Goal: Task Accomplishment & Management: Use online tool/utility

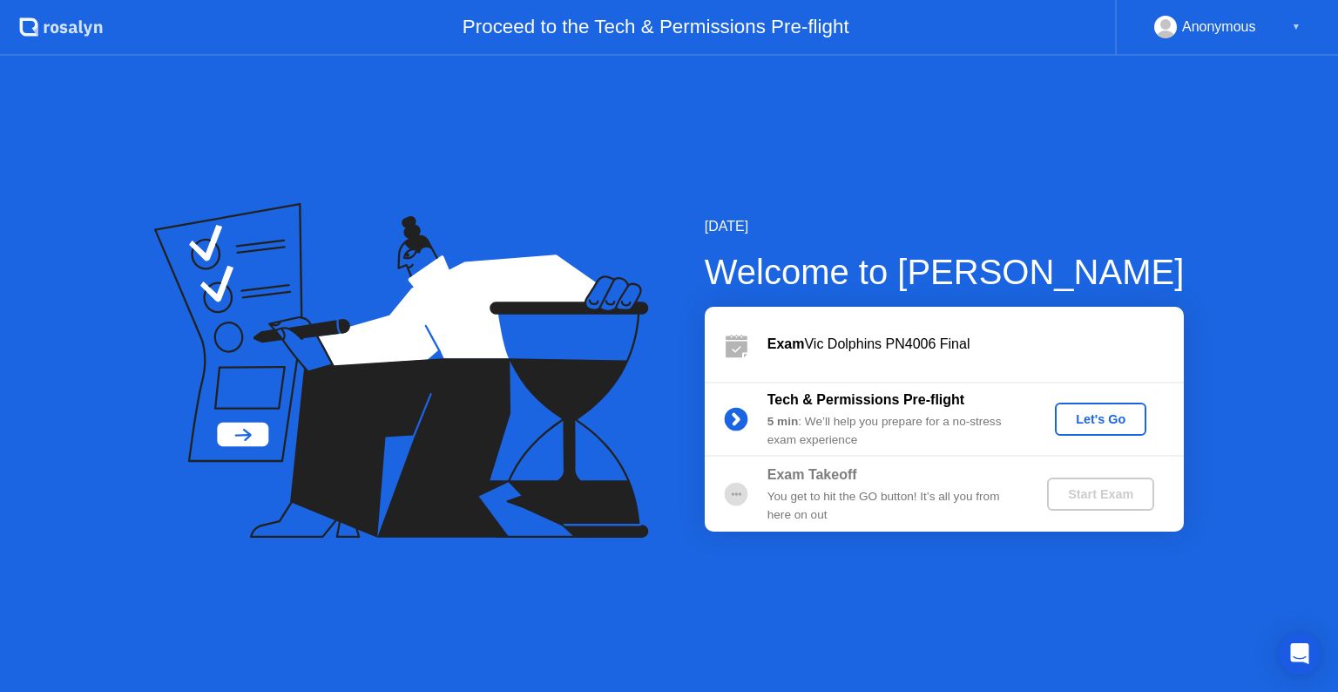
click at [1107, 426] on div "Let's Go" at bounding box center [1101, 419] width 78 height 14
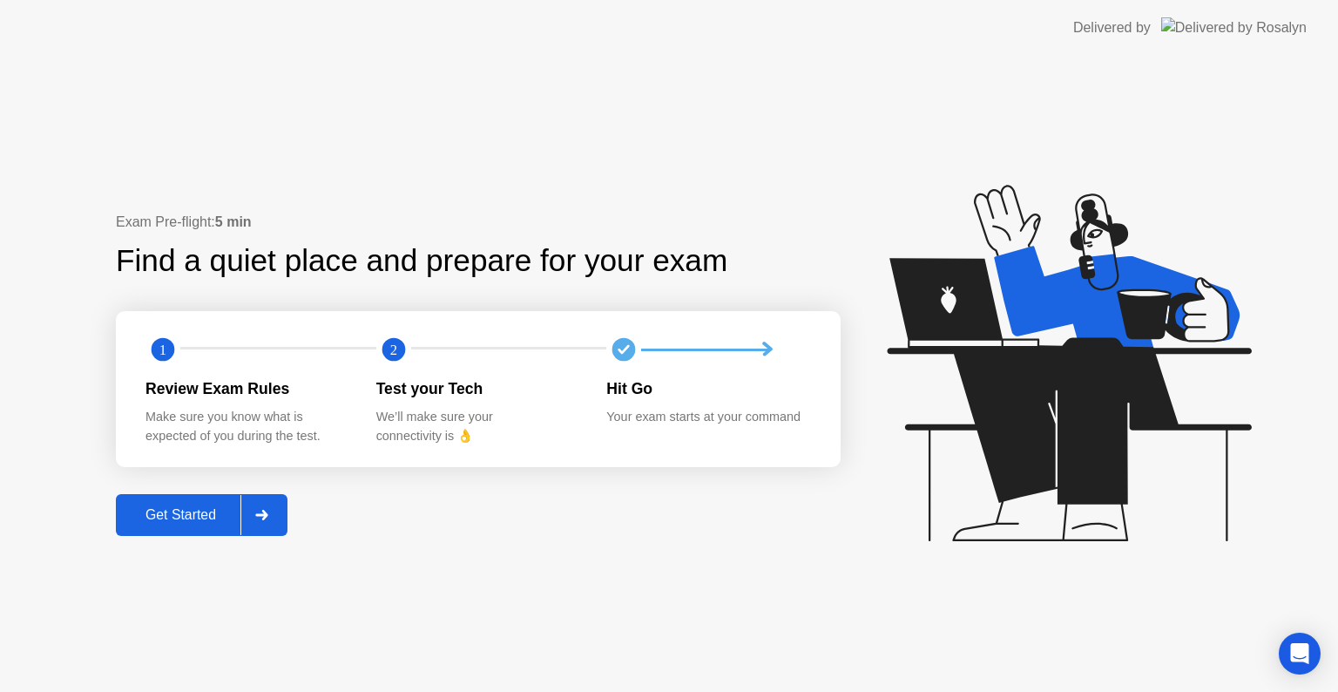
click at [155, 516] on div "Get Started" at bounding box center [180, 515] width 119 height 16
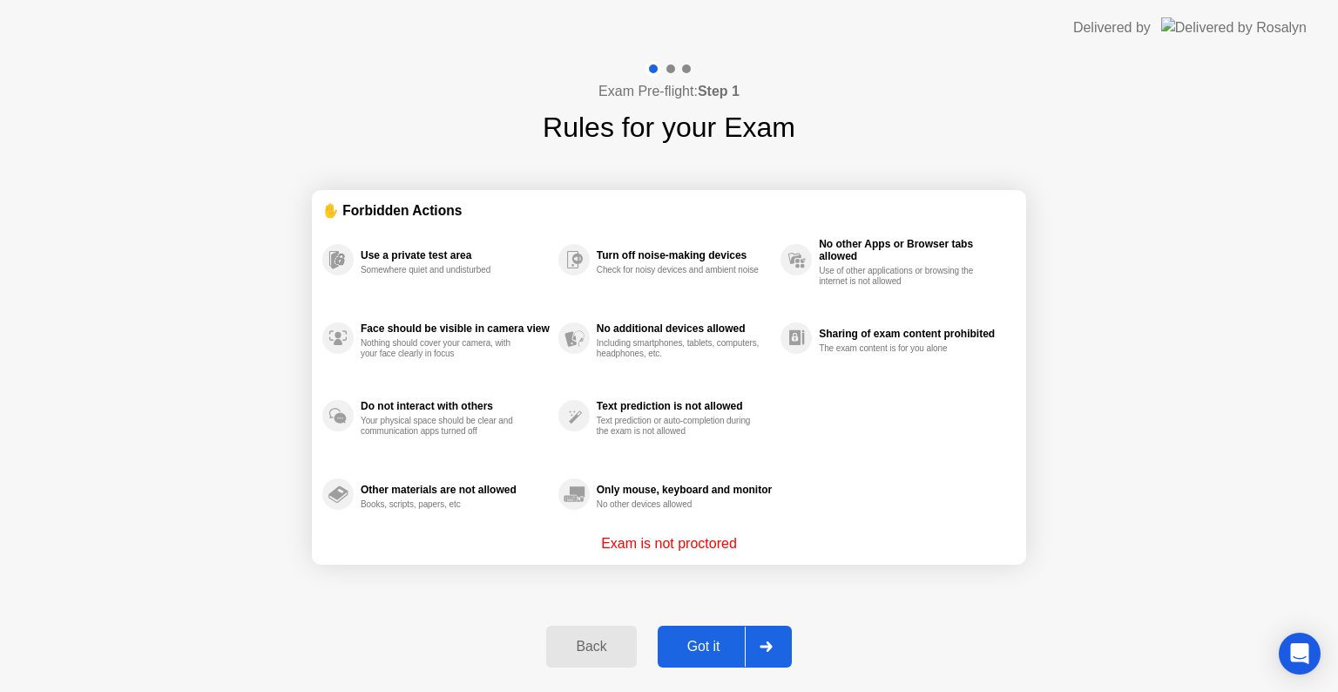
click at [679, 642] on div "Got it" at bounding box center [704, 647] width 82 height 16
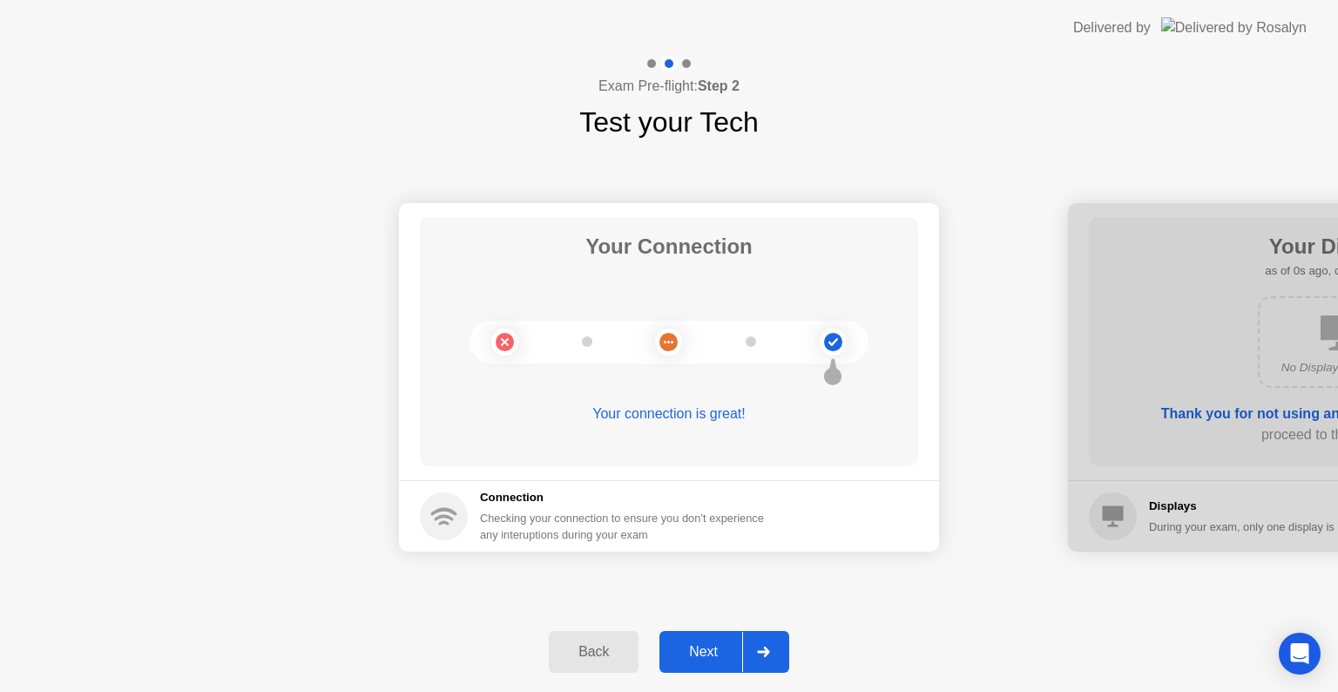
click at [679, 644] on div "Next" at bounding box center [704, 652] width 78 height 16
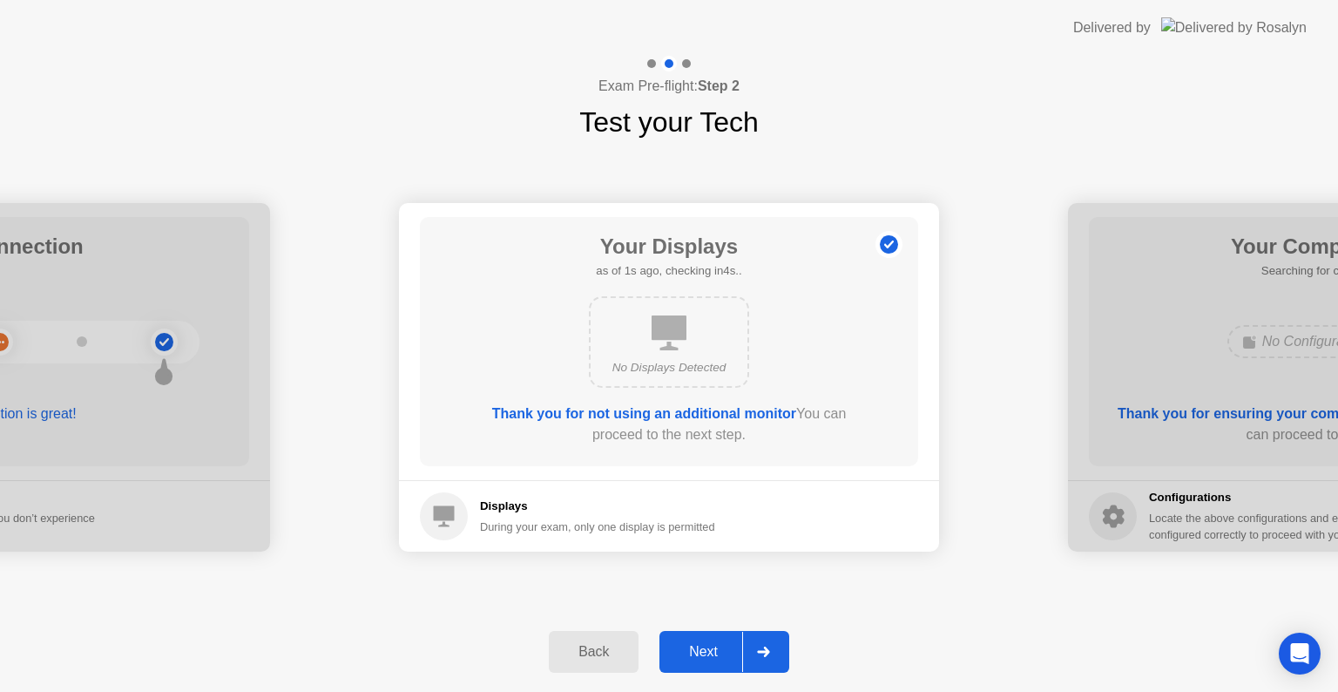
click at [679, 644] on div "Next" at bounding box center [704, 652] width 78 height 16
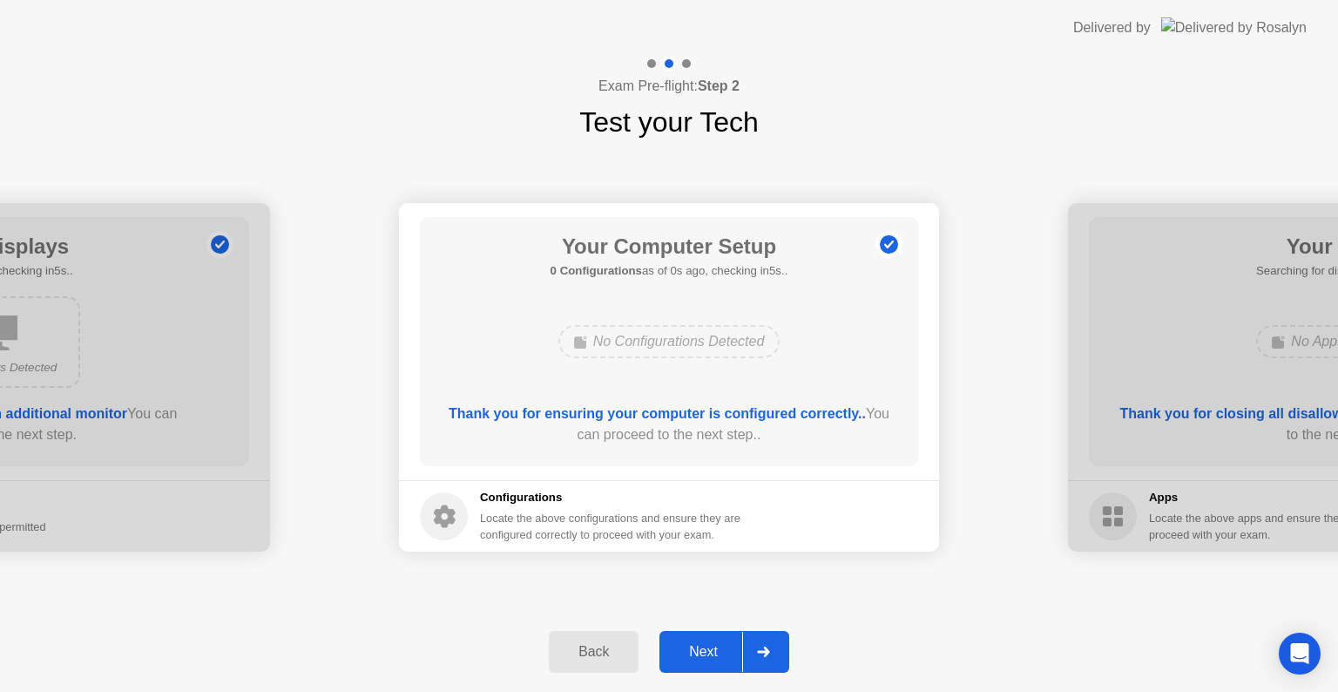
click at [679, 644] on div "Next" at bounding box center [704, 652] width 78 height 16
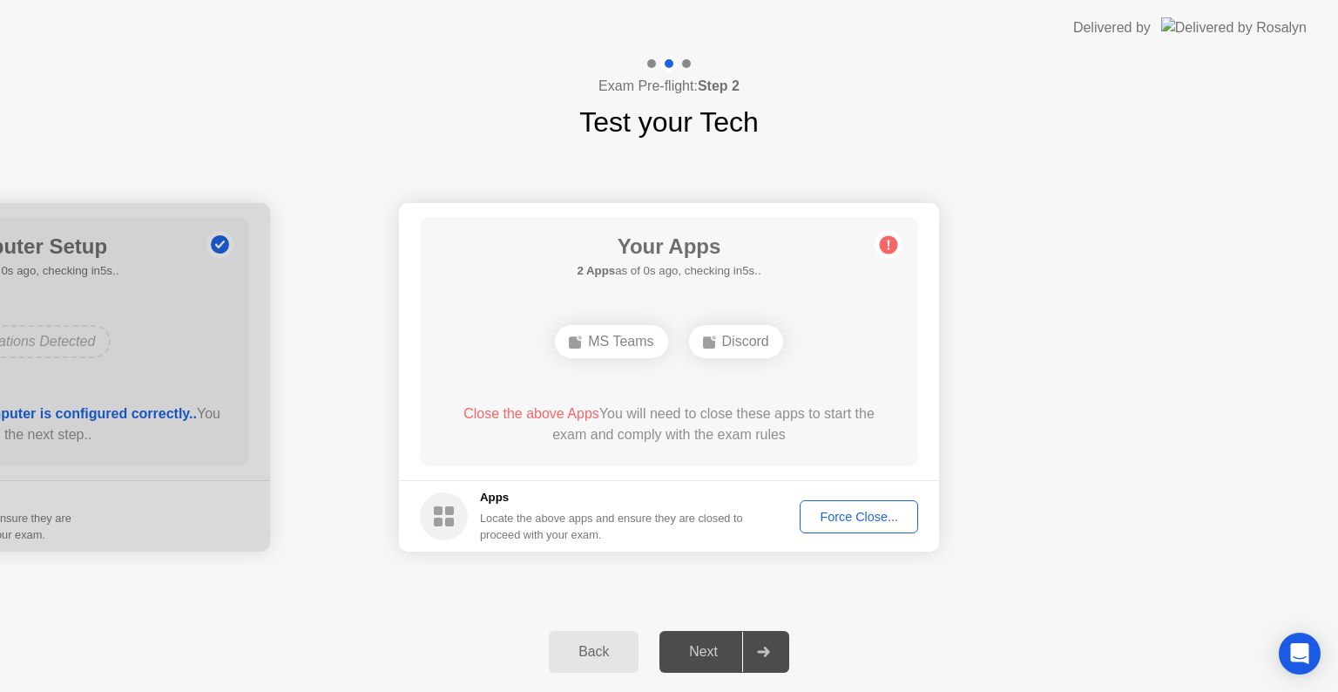
click at [679, 644] on div "Next" at bounding box center [704, 652] width 78 height 16
click at [864, 517] on div "Force Close..." at bounding box center [859, 517] width 106 height 14
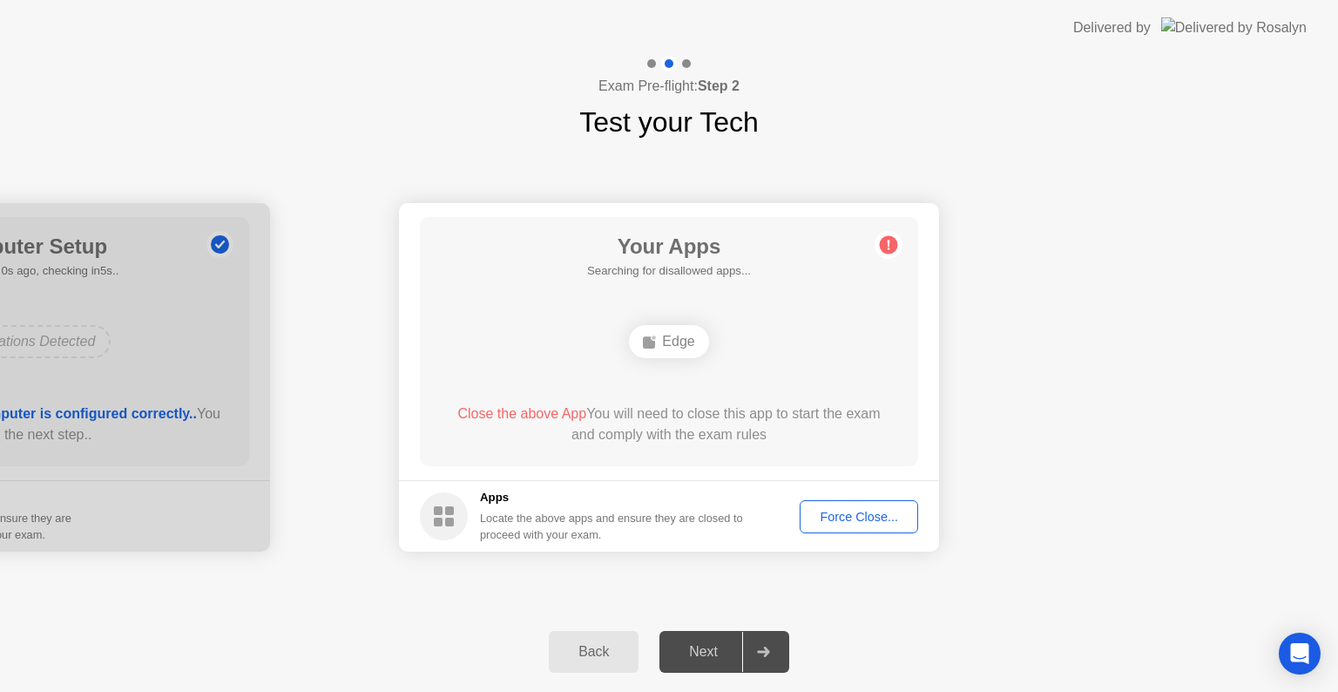
click at [731, 648] on div "Next" at bounding box center [704, 652] width 78 height 16
click at [611, 655] on div "Back" at bounding box center [593, 652] width 79 height 16
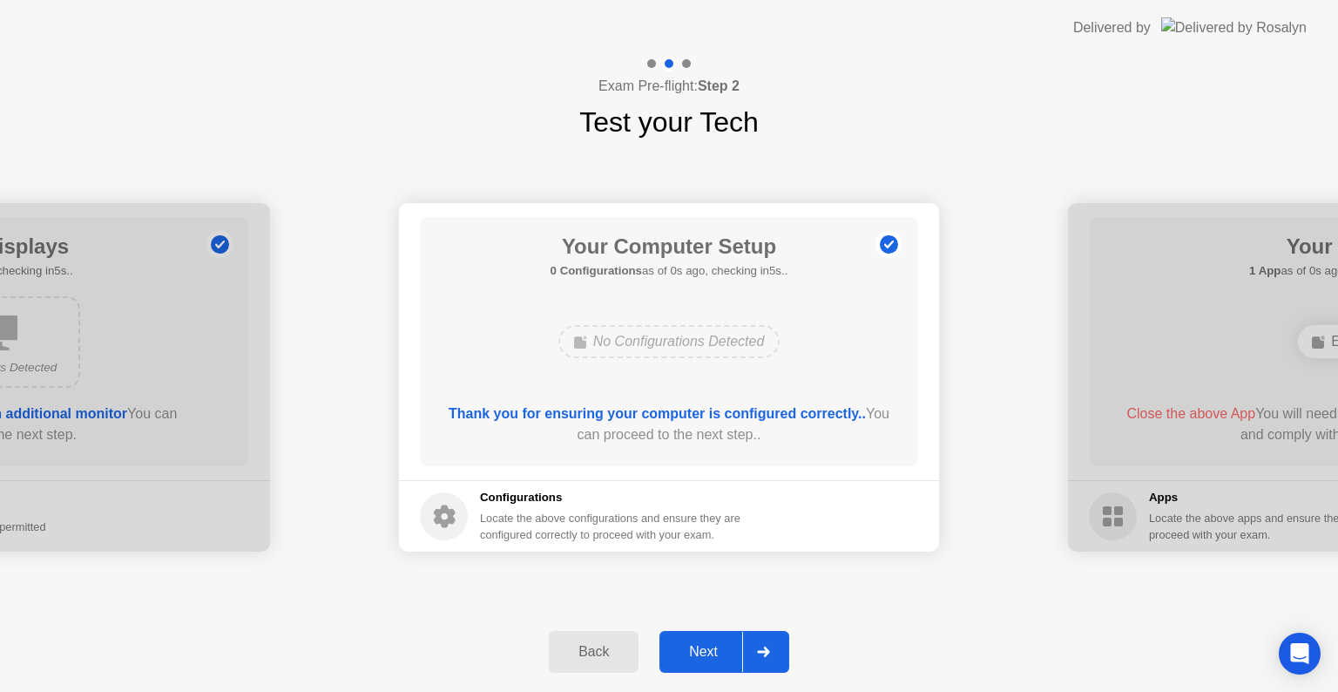
click at [713, 656] on div "Next" at bounding box center [704, 652] width 78 height 16
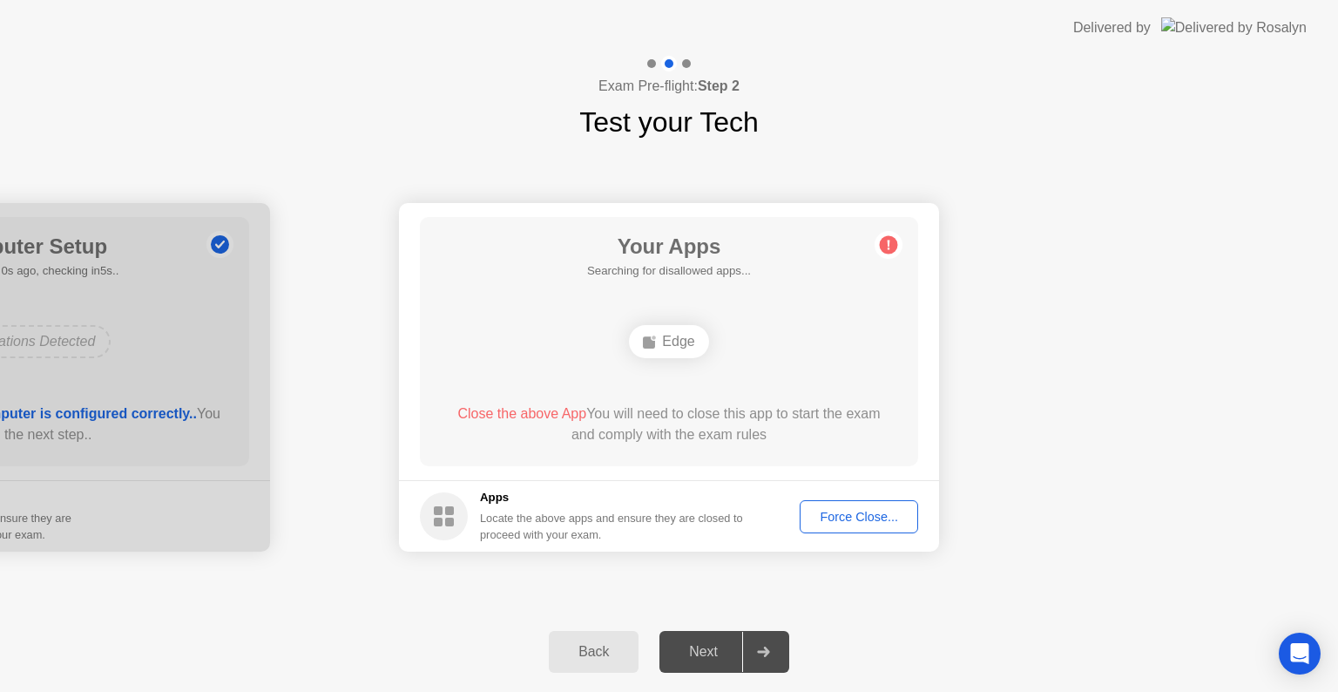
click at [847, 510] on div "Force Close..." at bounding box center [859, 517] width 106 height 14
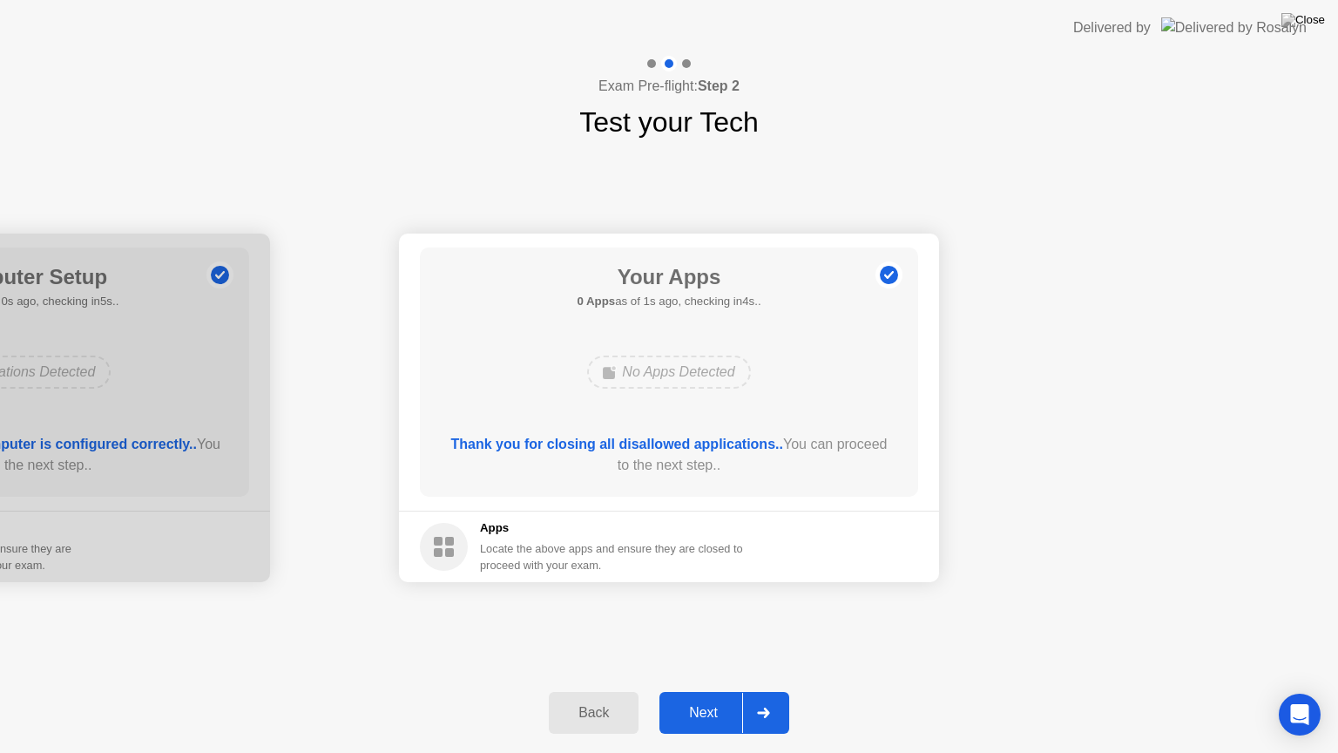
click at [714, 691] on div "Next" at bounding box center [704, 713] width 78 height 16
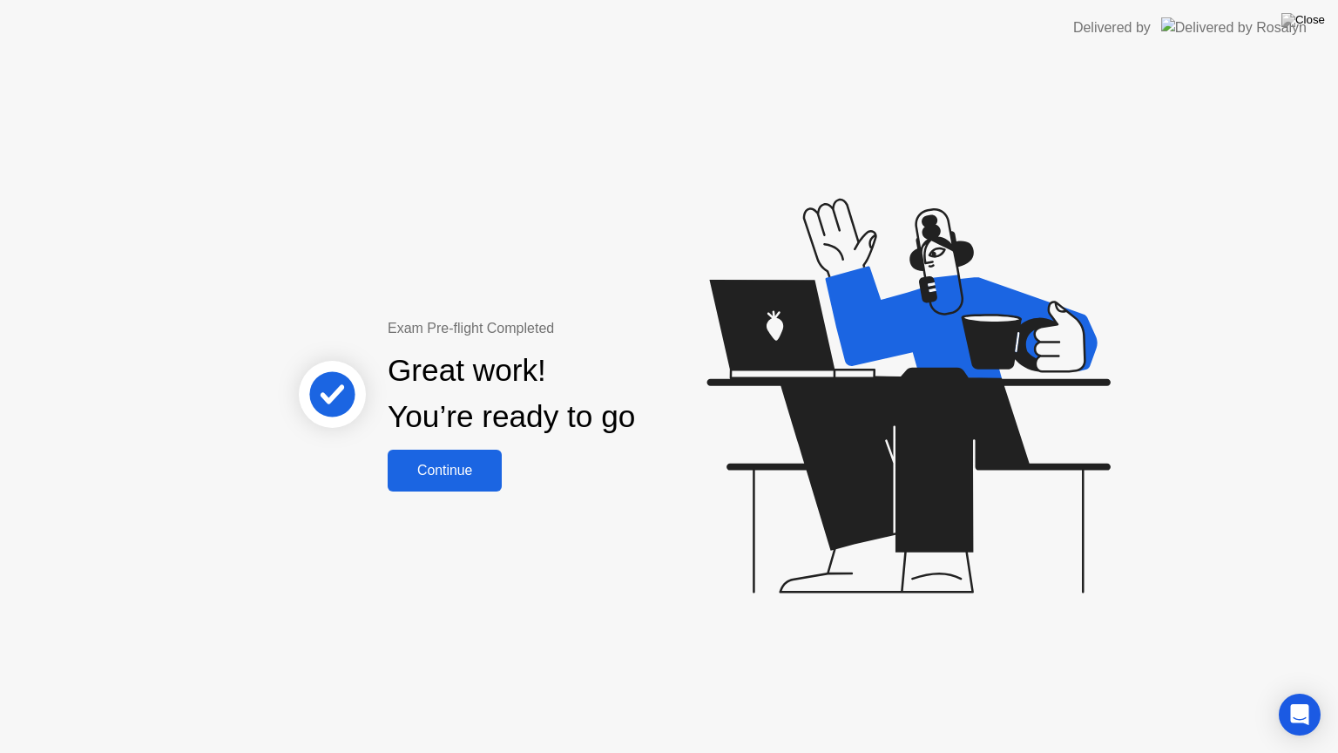
click at [456, 478] on div "Continue" at bounding box center [445, 471] width 104 height 16
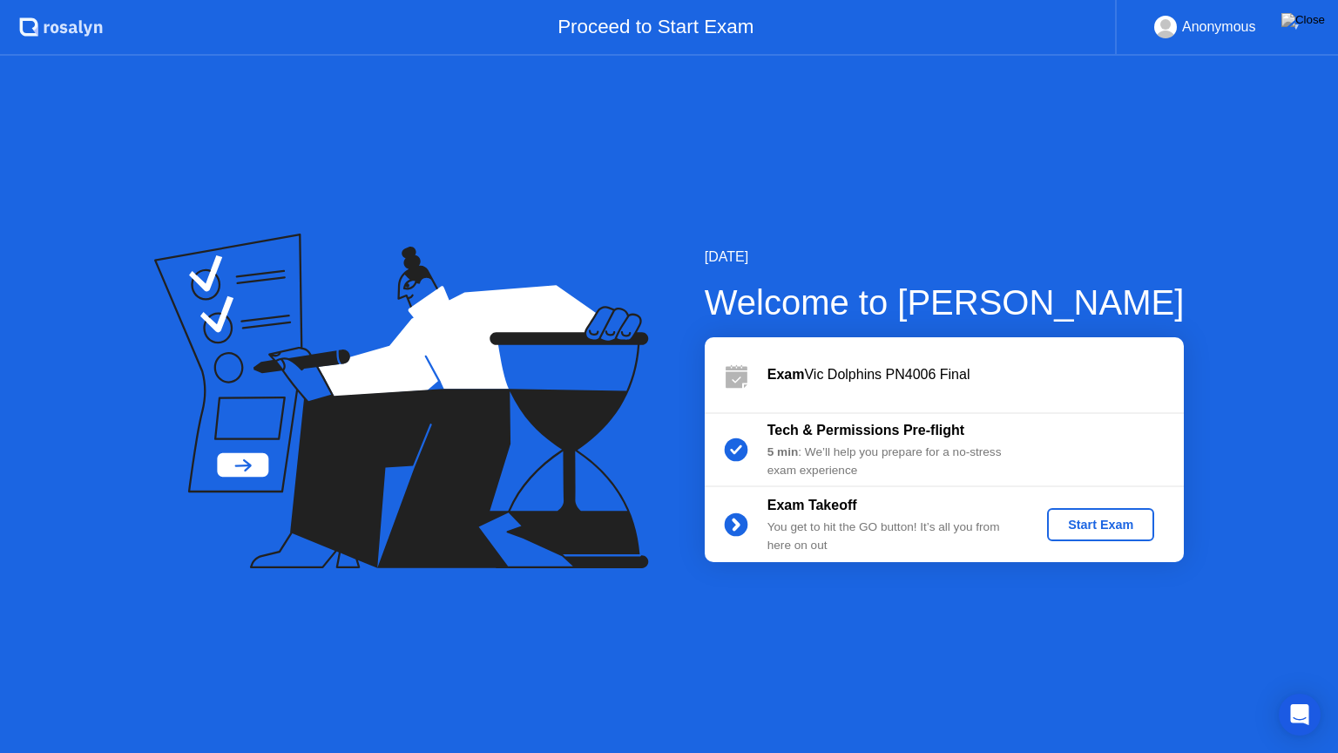
click at [1079, 520] on div "Start Exam" at bounding box center [1100, 524] width 93 height 14
